Goal: Transaction & Acquisition: Purchase product/service

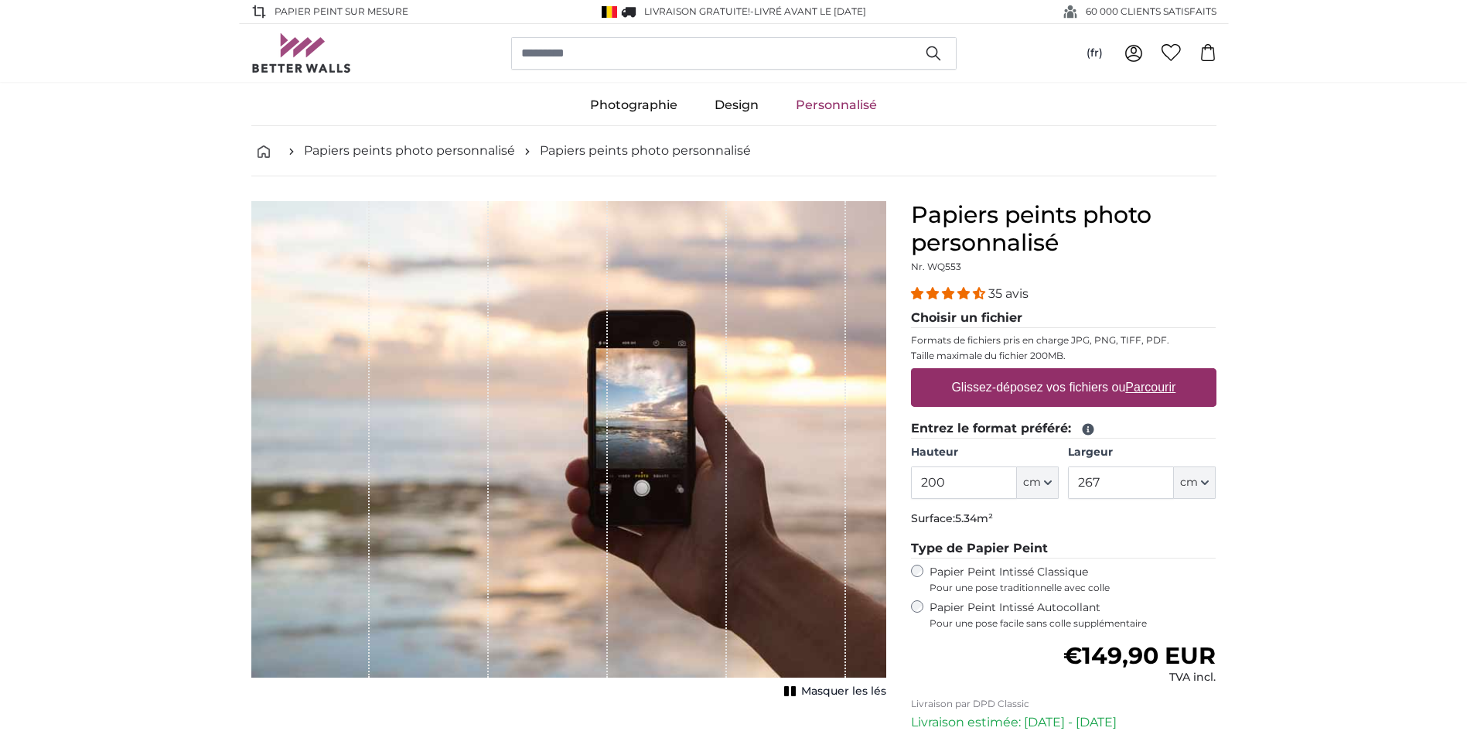
click at [968, 480] on input "200" at bounding box center [964, 482] width 106 height 32
type input "225"
click at [1115, 477] on input "267" at bounding box center [1121, 482] width 106 height 32
type input "2"
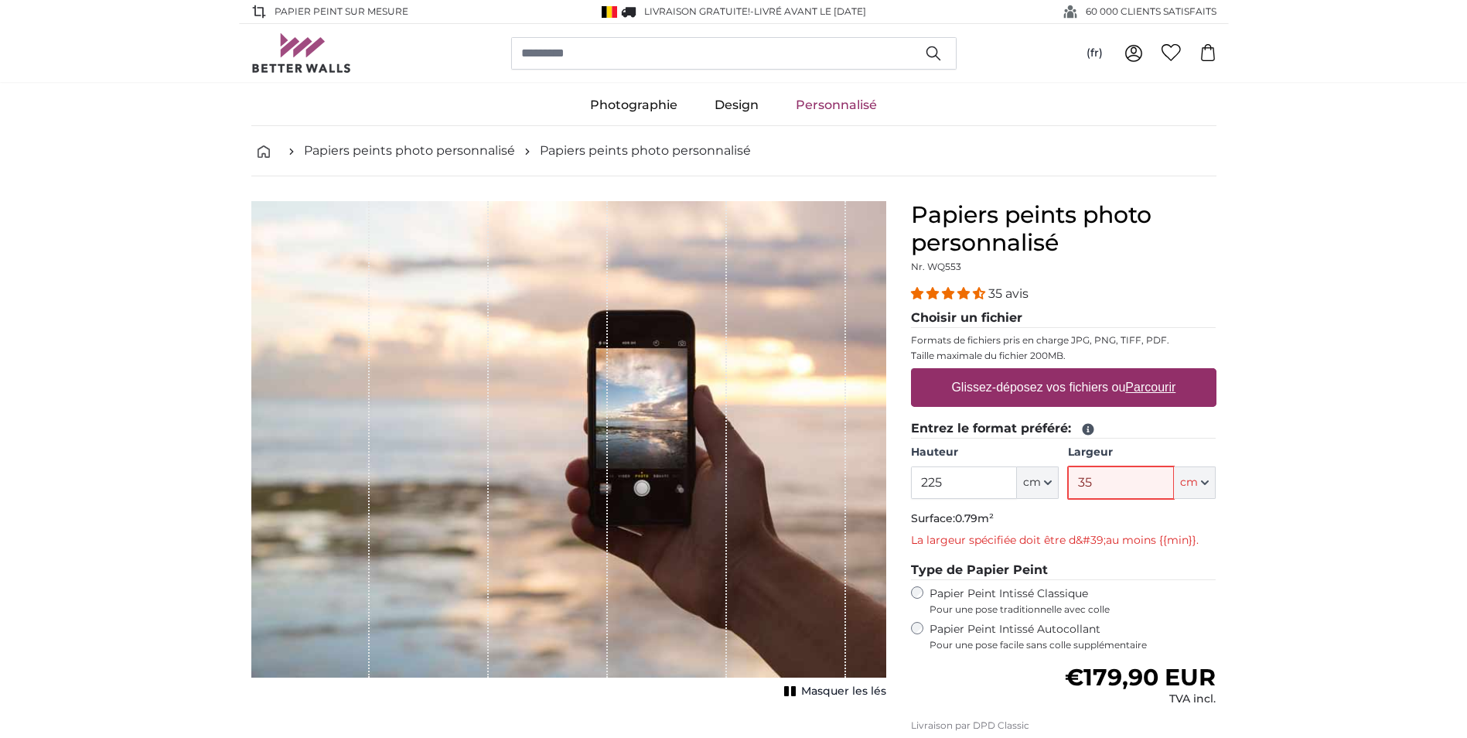
type input "3"
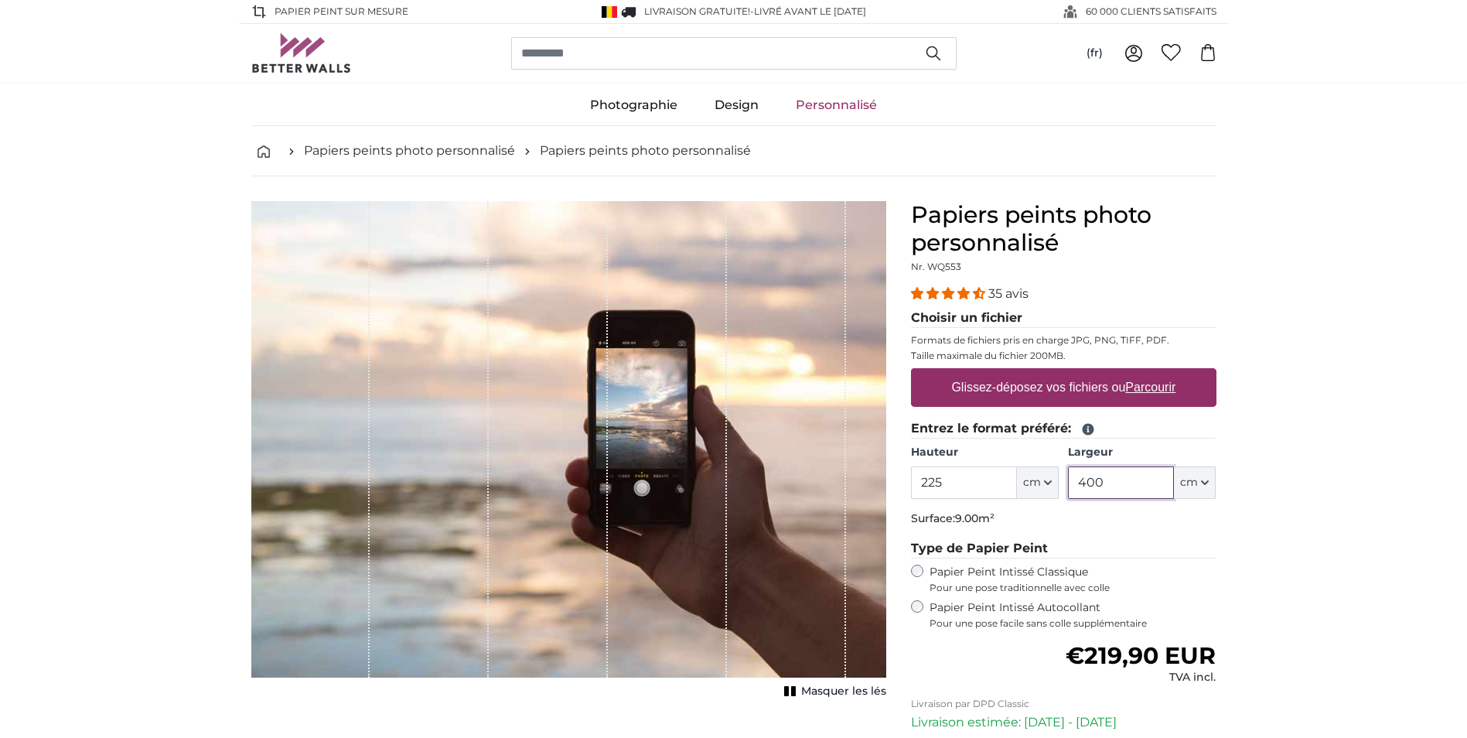
type input "400"
drag, startPoint x: 917, startPoint y: 599, endPoint x: 1382, endPoint y: 616, distance: 465.9
drag, startPoint x: 1382, startPoint y: 616, endPoint x: 1398, endPoint y: 721, distance: 106.3
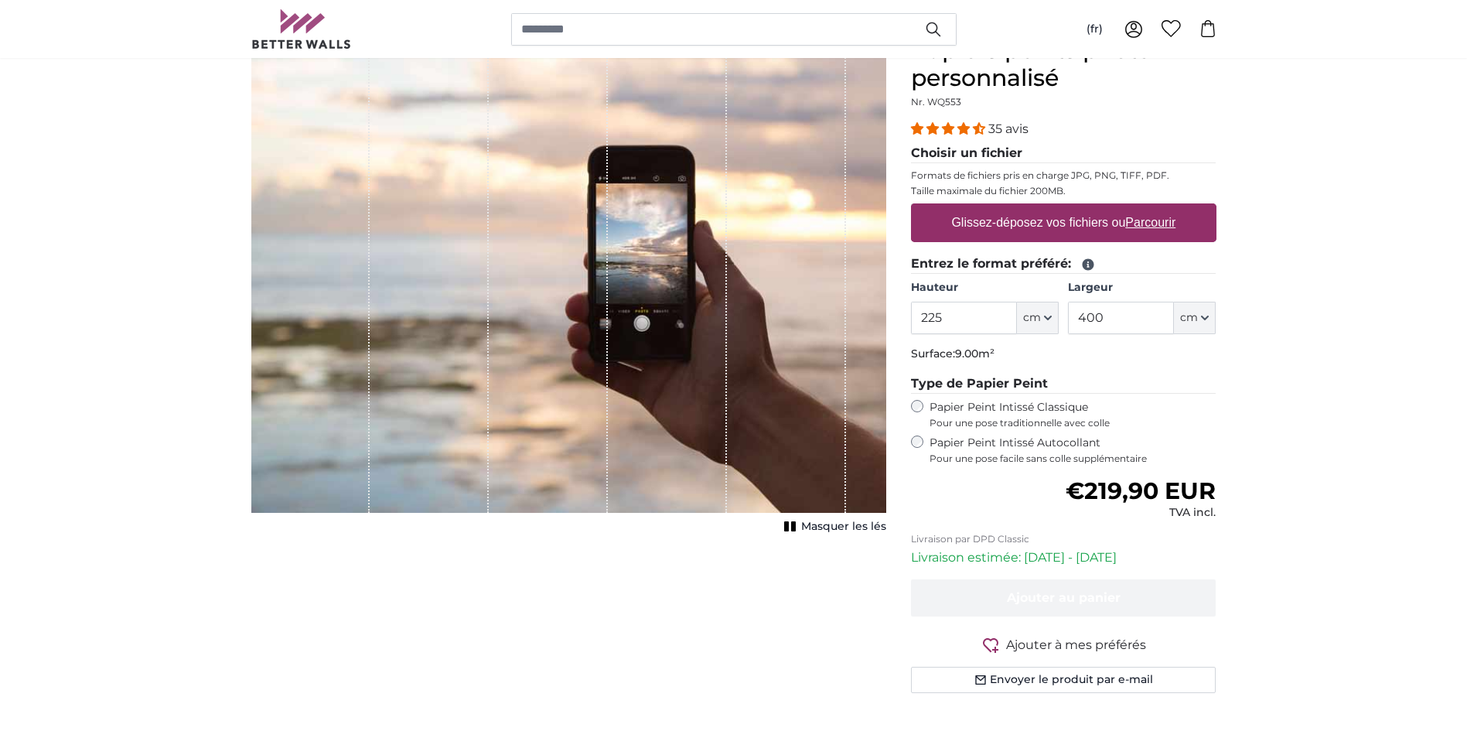
scroll to position [175, 0]
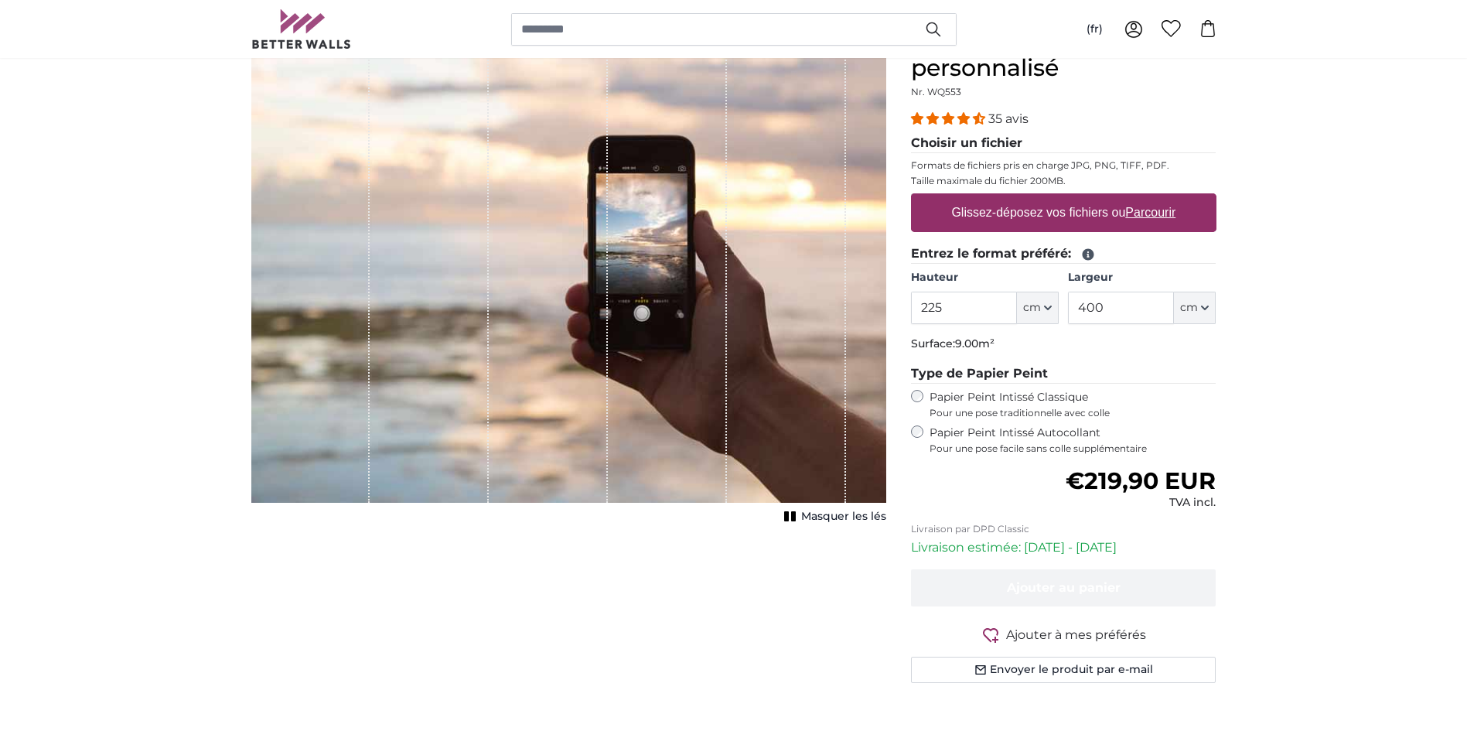
drag, startPoint x: 1477, startPoint y: 730, endPoint x: 1354, endPoint y: 270, distance: 476.4
drag, startPoint x: 1354, startPoint y: 270, endPoint x: 1074, endPoint y: 220, distance: 283.6
click at [1074, 220] on label "Glissez-déposez vos fichiers ou Parcourir" at bounding box center [1063, 212] width 237 height 31
click at [1074, 198] on input "Glissez-déposez vos fichiers ou Parcourir" at bounding box center [1064, 195] width 306 height 5
type input "**********"
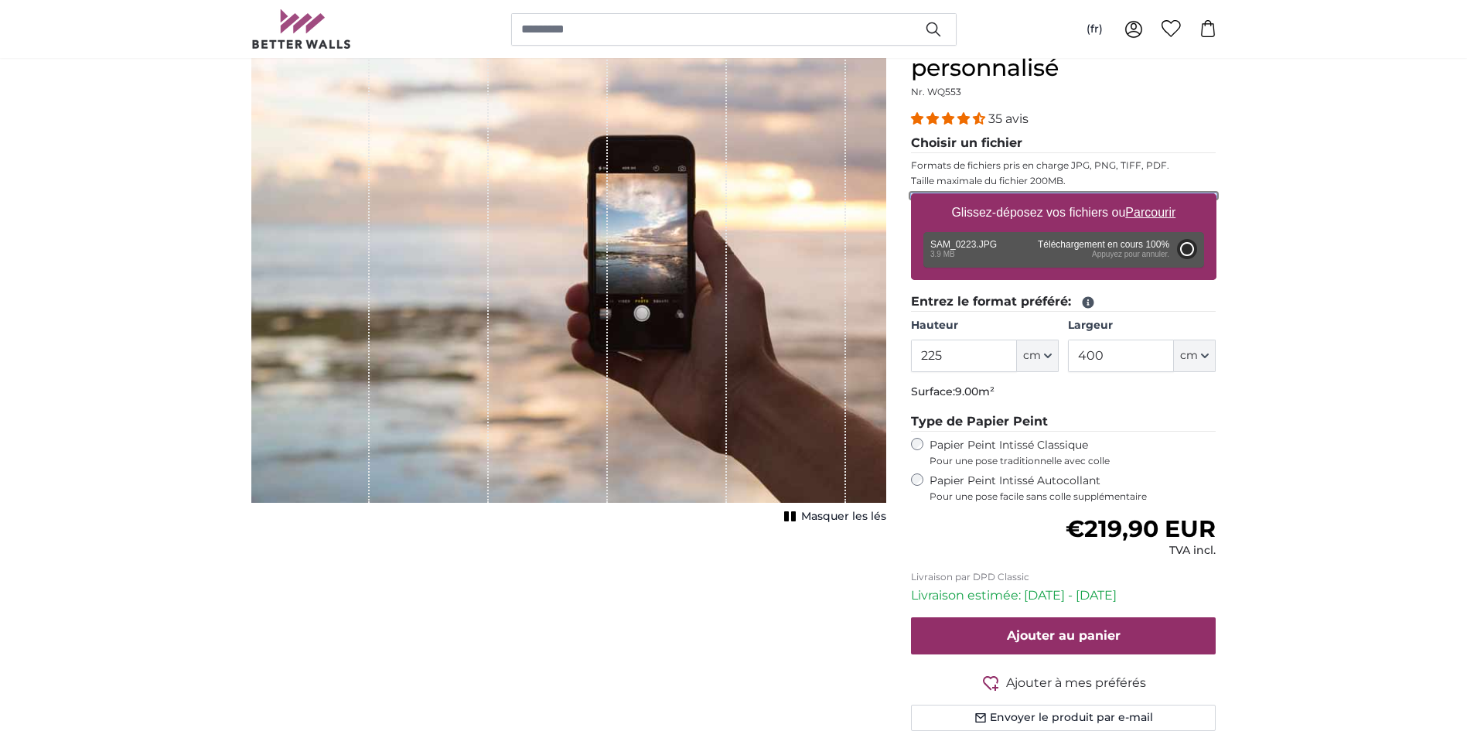
type input "200"
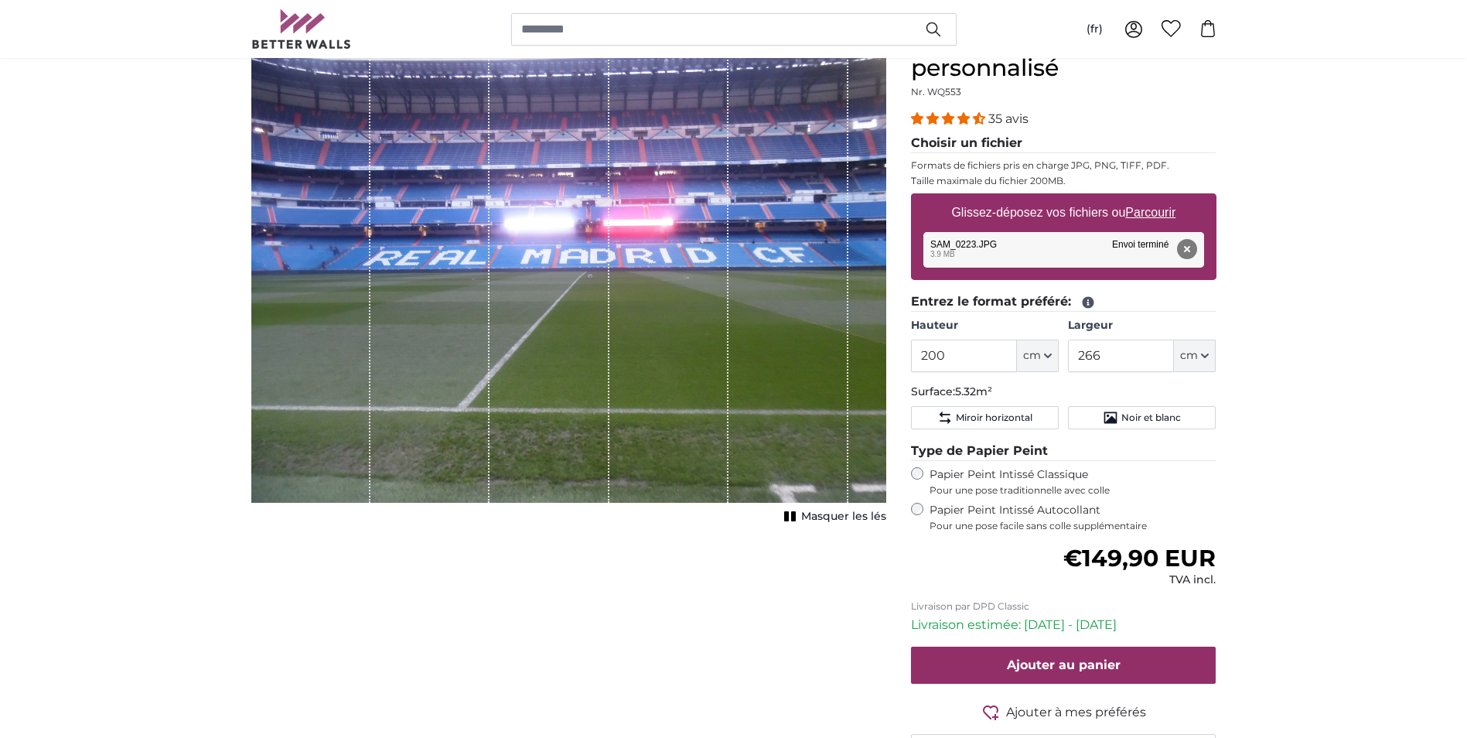
drag, startPoint x: 804, startPoint y: 517, endPoint x: 791, endPoint y: 519, distance: 13.2
click at [791, 519] on icon "1 of 1" at bounding box center [790, 517] width 15 height 12
click at [791, 519] on rect "1 of 1" at bounding box center [790, 516] width 5 height 10
drag, startPoint x: 1132, startPoint y: 363, endPoint x: 1098, endPoint y: 350, distance: 35.5
click at [1098, 350] on input "266" at bounding box center [1121, 356] width 106 height 32
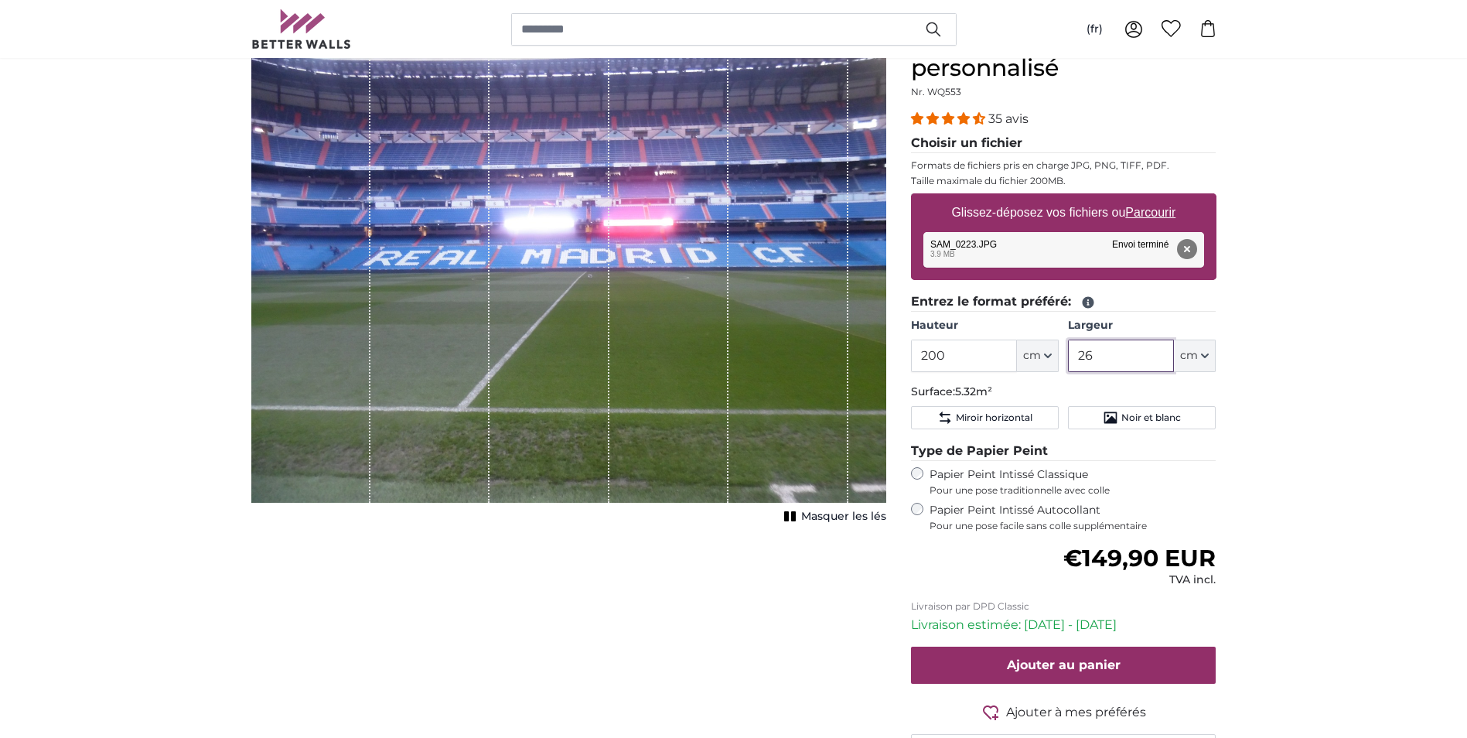
type input "2"
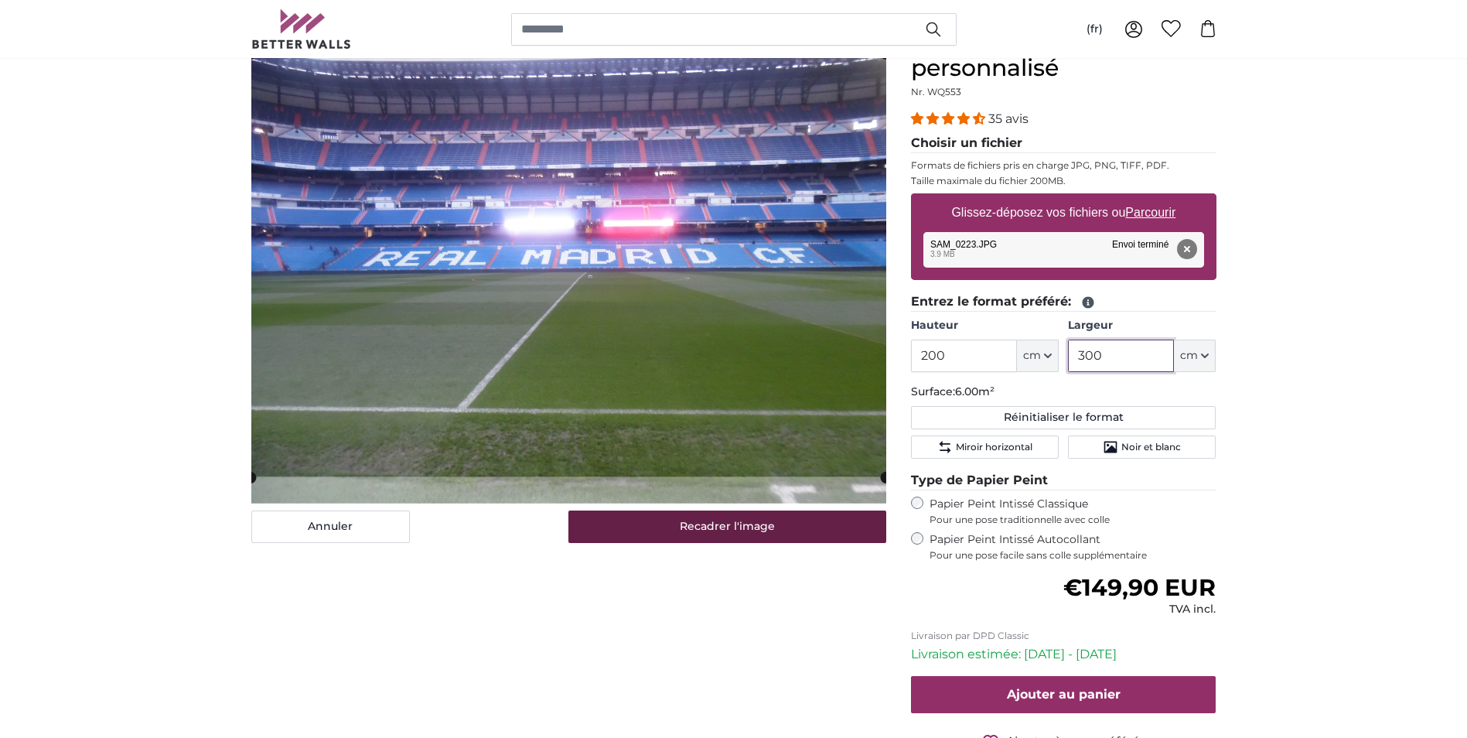
type input "300"
click at [678, 522] on button "Recadrer l'image" at bounding box center [728, 527] width 318 height 32
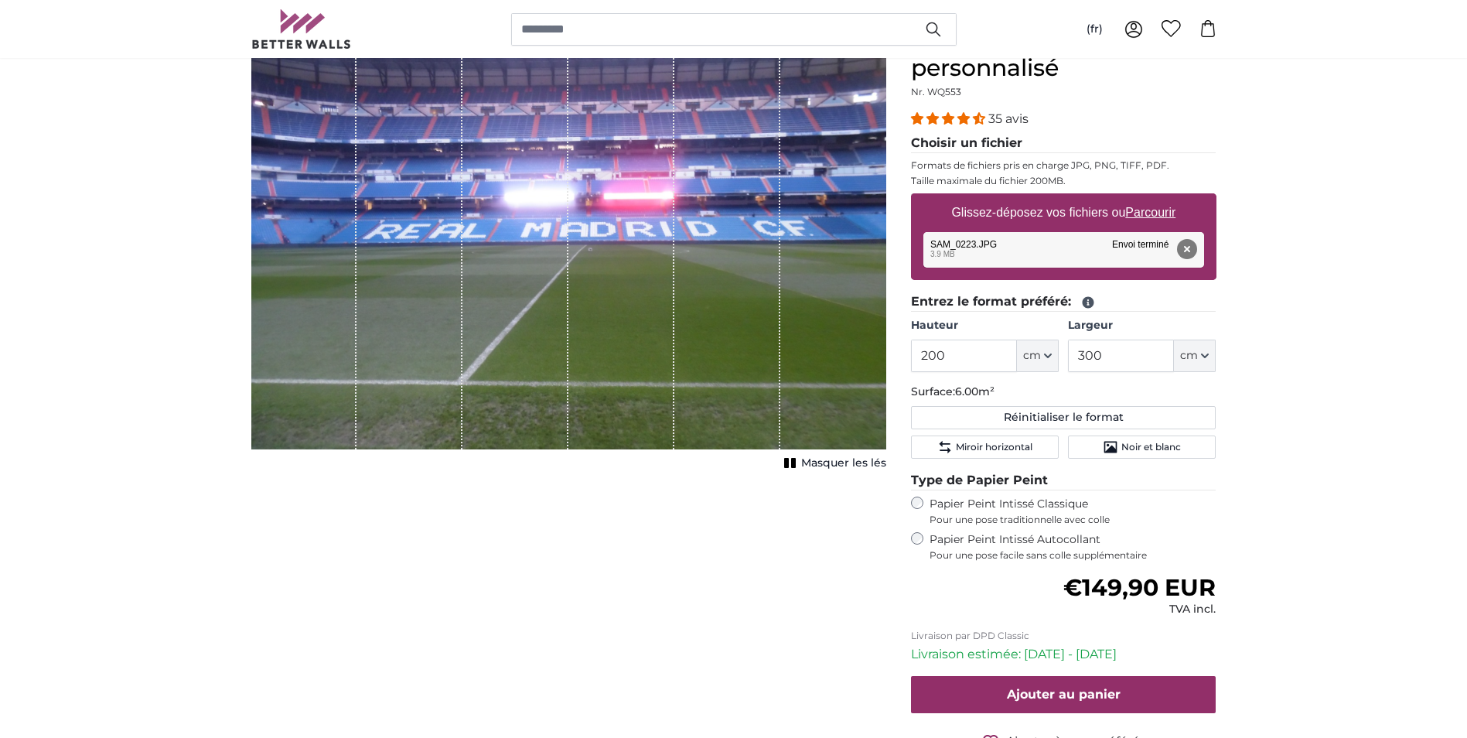
click at [794, 464] on rect "1 of 1" at bounding box center [793, 463] width 5 height 10
click at [953, 357] on input "200" at bounding box center [964, 356] width 106 height 32
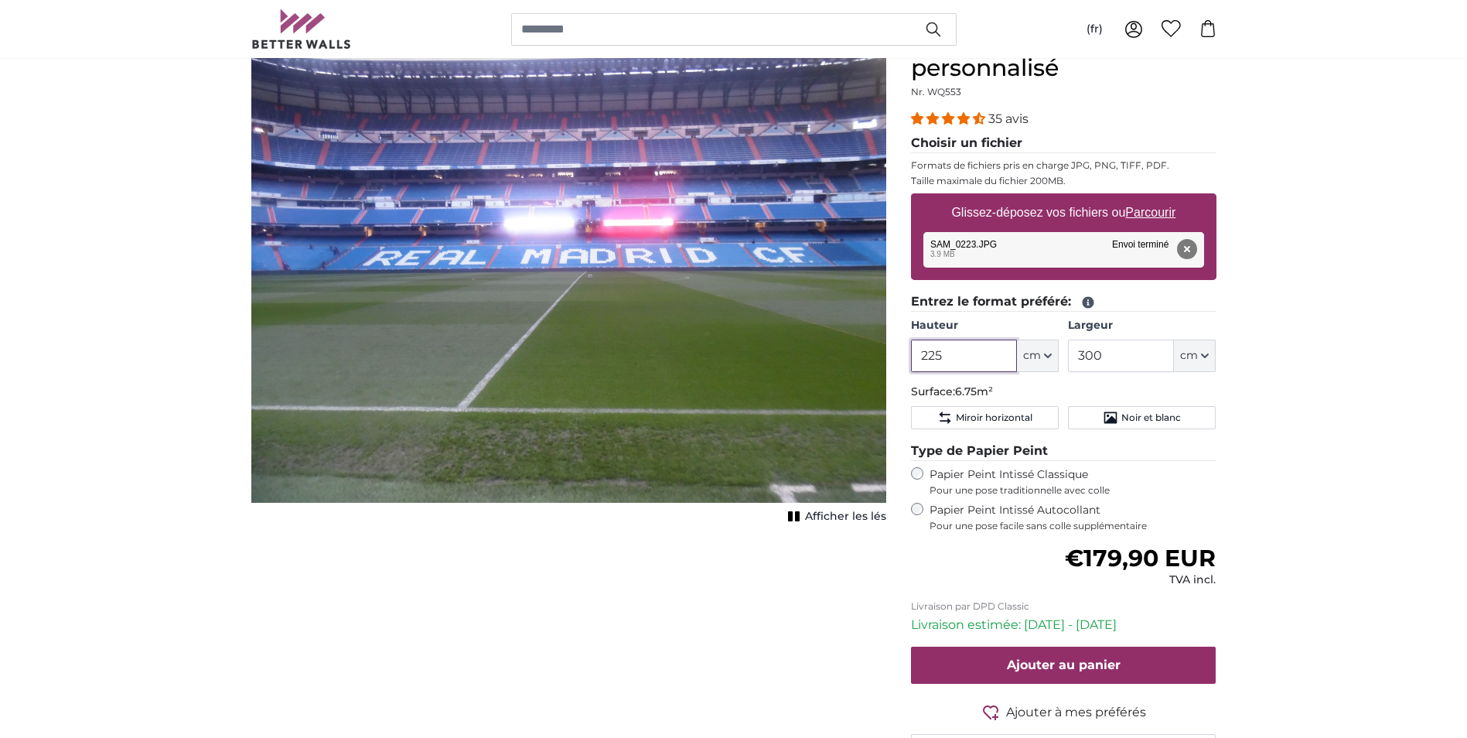
click at [953, 357] on input "225" at bounding box center [964, 356] width 106 height 32
type input "225"
click at [1016, 419] on span "Miroir horizontal" at bounding box center [994, 418] width 77 height 12
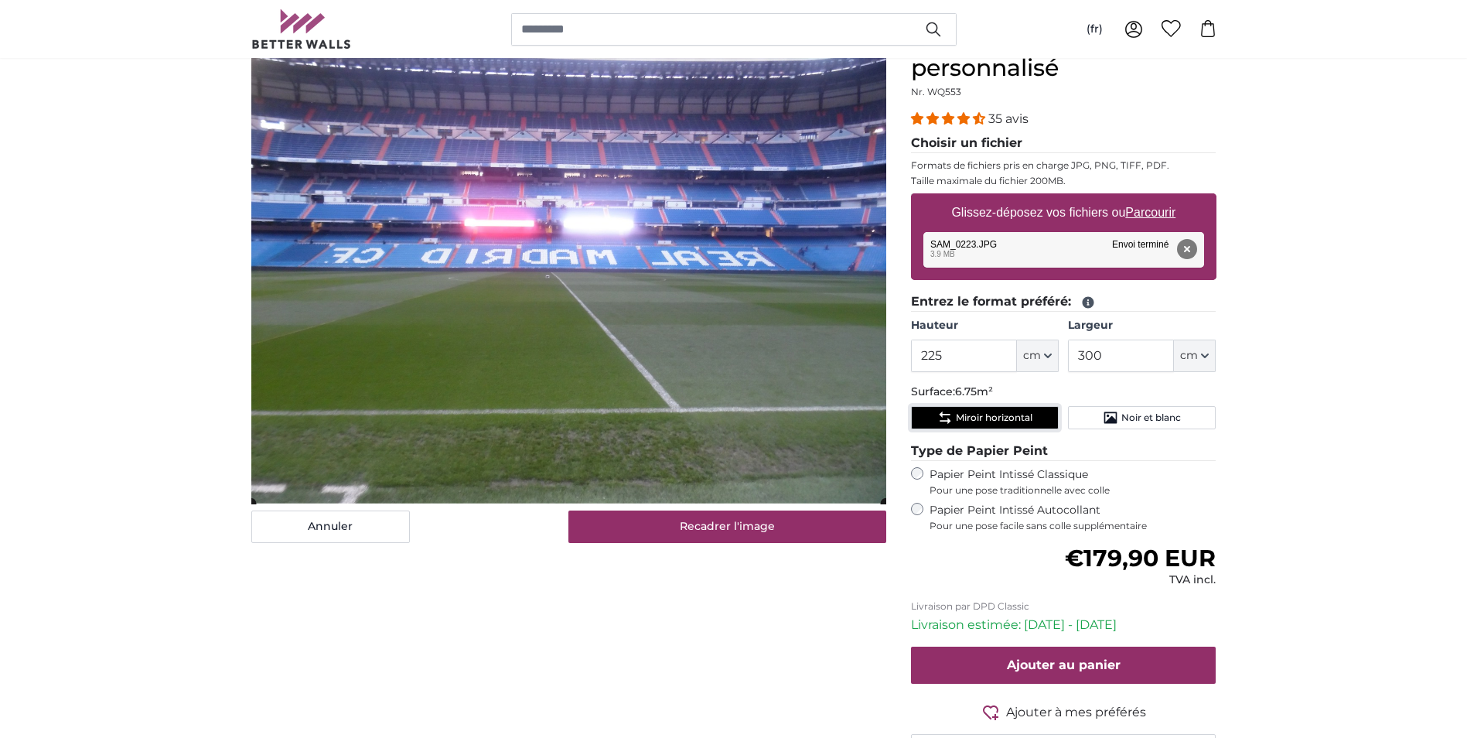
click at [1016, 419] on span "Miroir horizontal" at bounding box center [994, 418] width 77 height 12
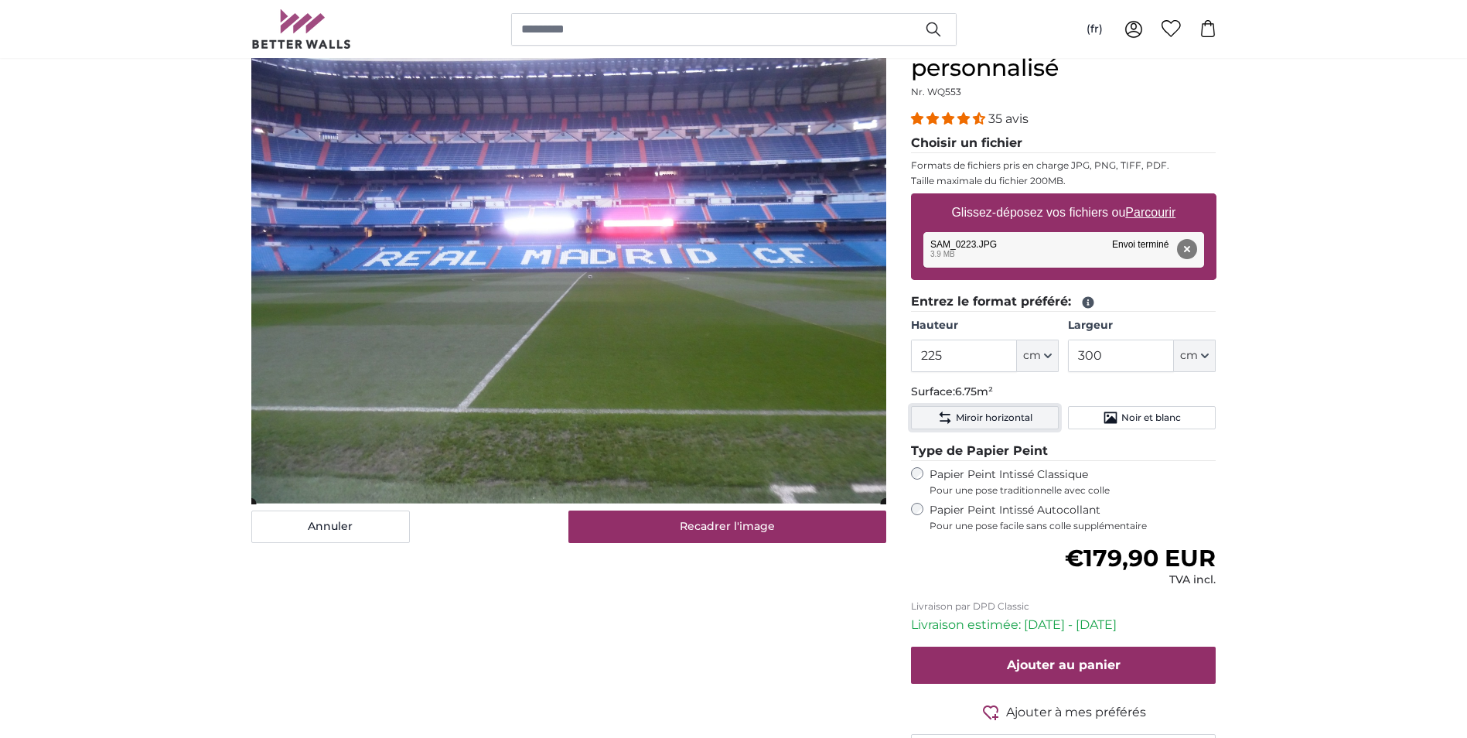
click at [1016, 419] on span "Miroir horizontal" at bounding box center [994, 418] width 77 height 12
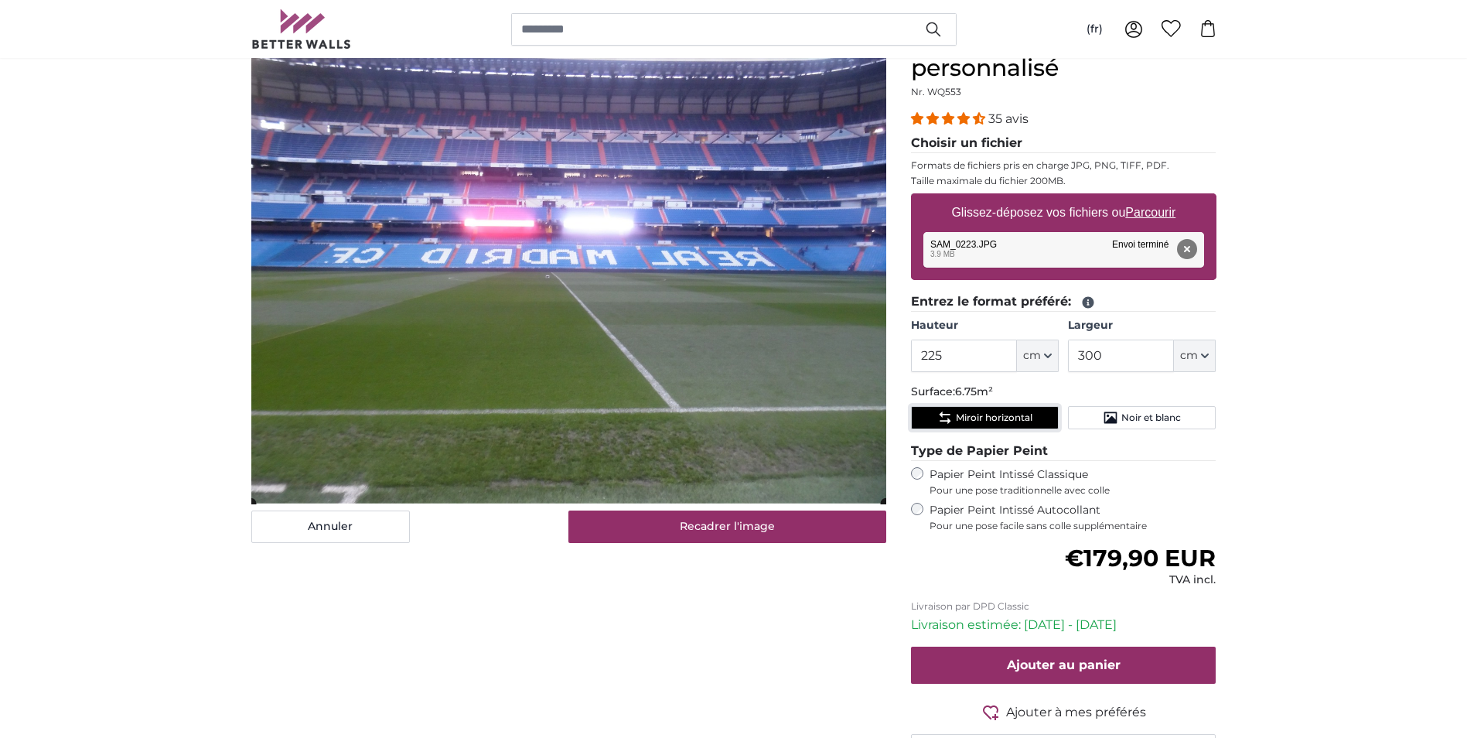
click at [1016, 419] on span "Miroir horizontal" at bounding box center [994, 418] width 77 height 12
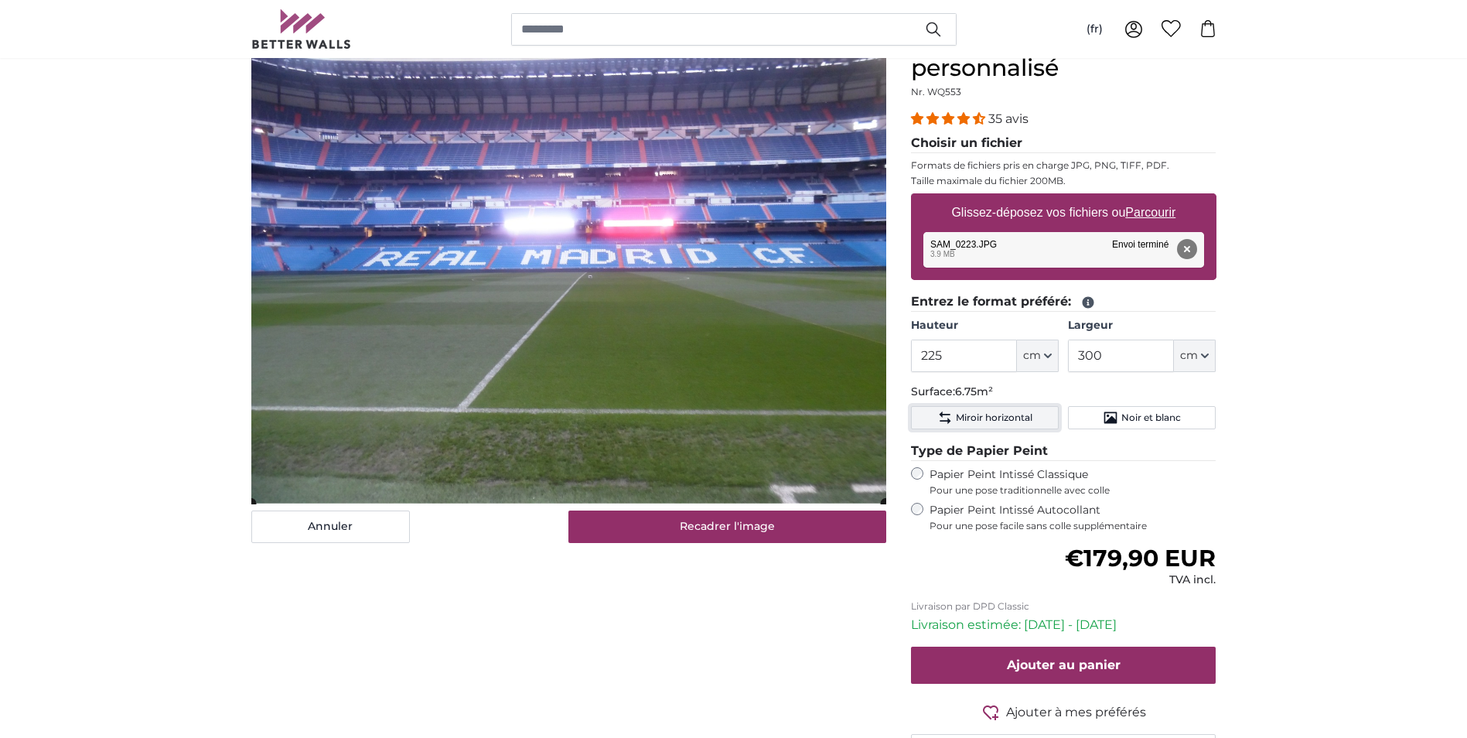
click at [1016, 419] on span "Miroir horizontal" at bounding box center [994, 418] width 77 height 12
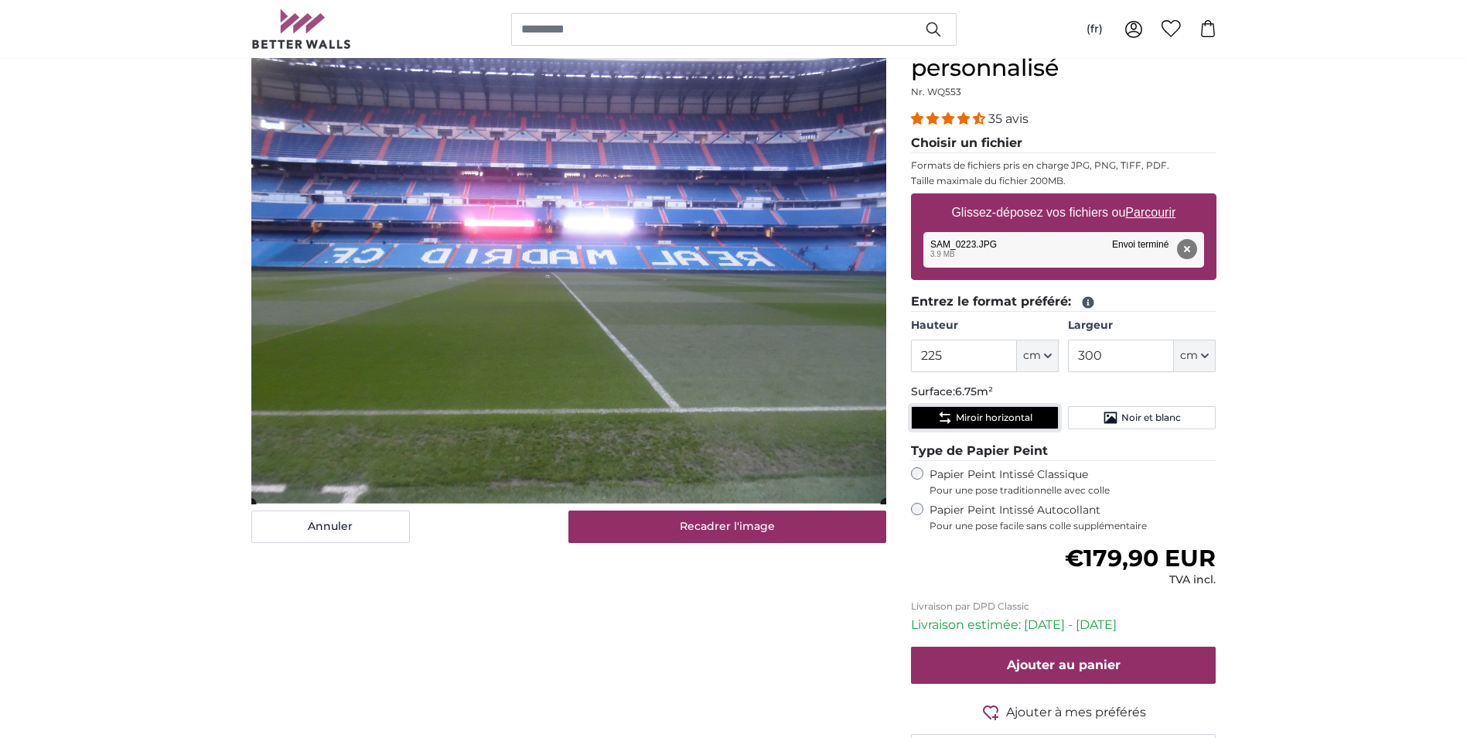
click at [1016, 419] on span "Miroir horizontal" at bounding box center [994, 418] width 77 height 12
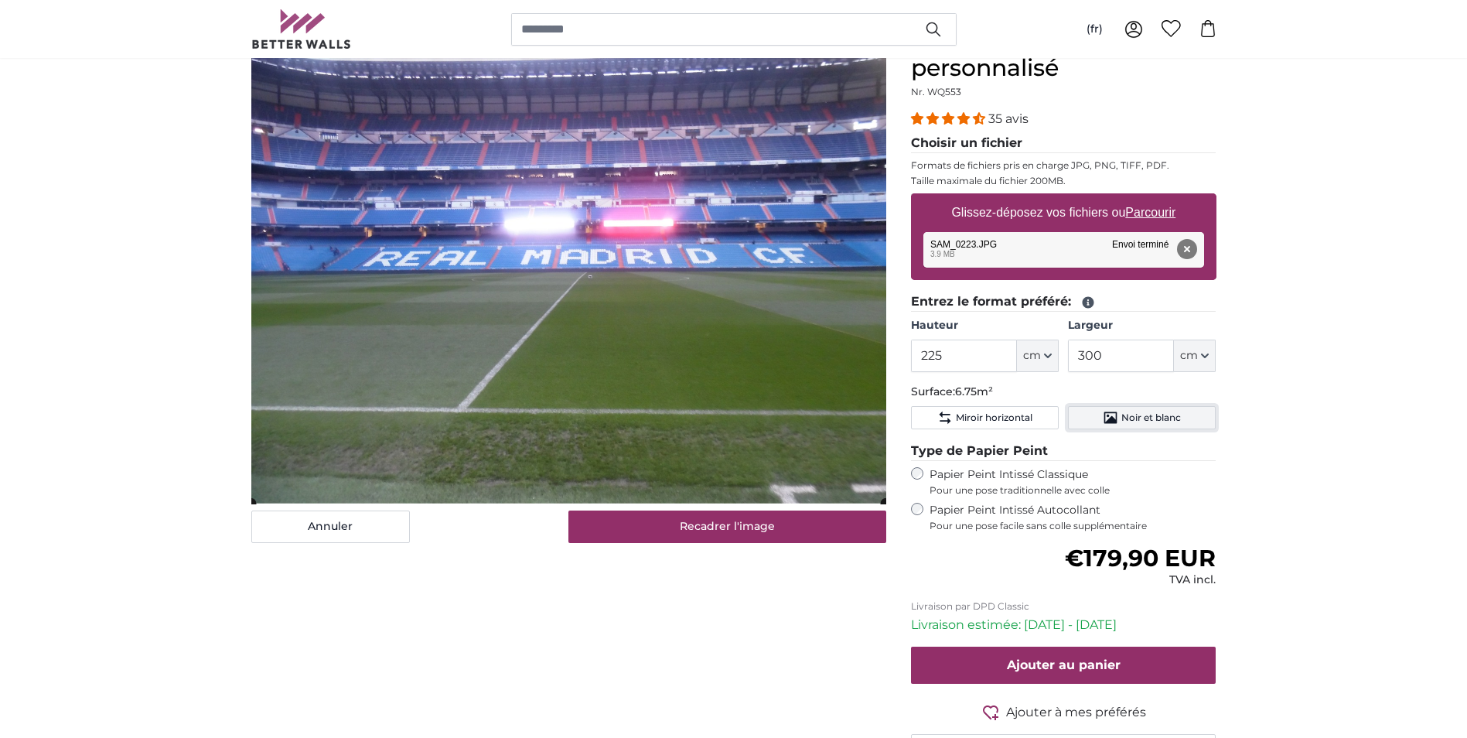
click at [1139, 413] on span "Noir et blanc" at bounding box center [1152, 418] width 60 height 12
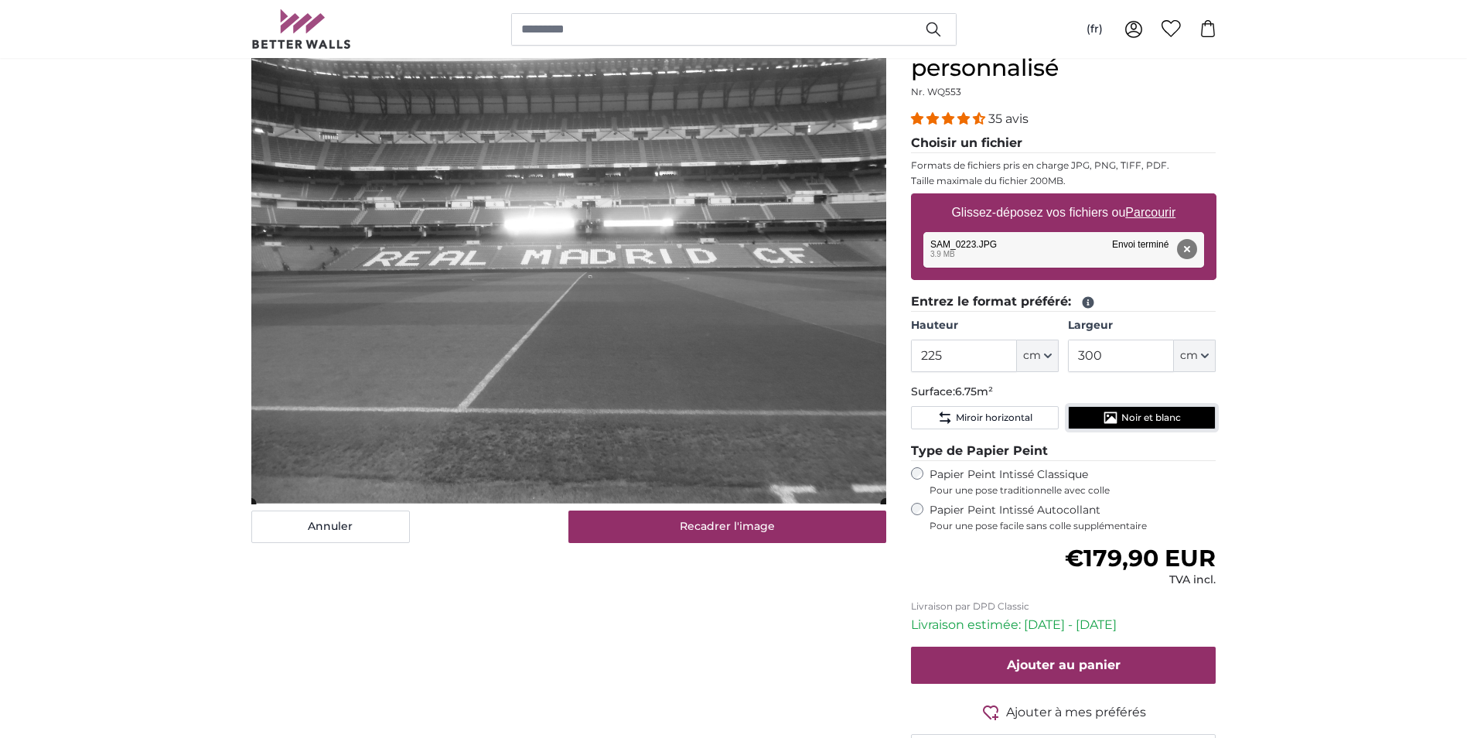
click at [1139, 413] on span "Noir et blanc" at bounding box center [1152, 418] width 60 height 12
